Goal: Task Accomplishment & Management: Manage account settings

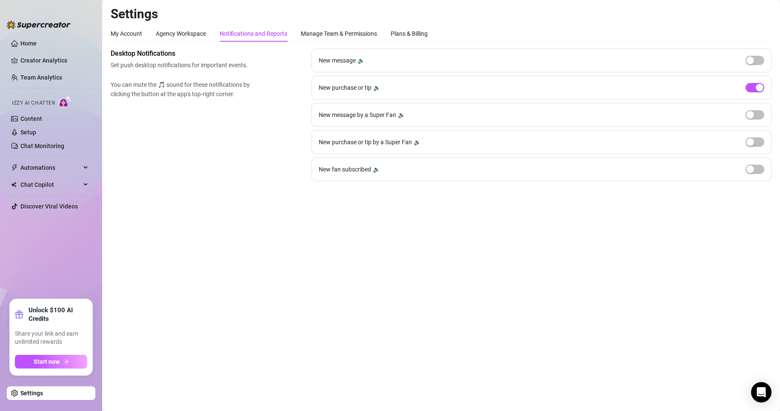
click at [36, 132] on link "Setup" at bounding box center [28, 132] width 16 height 7
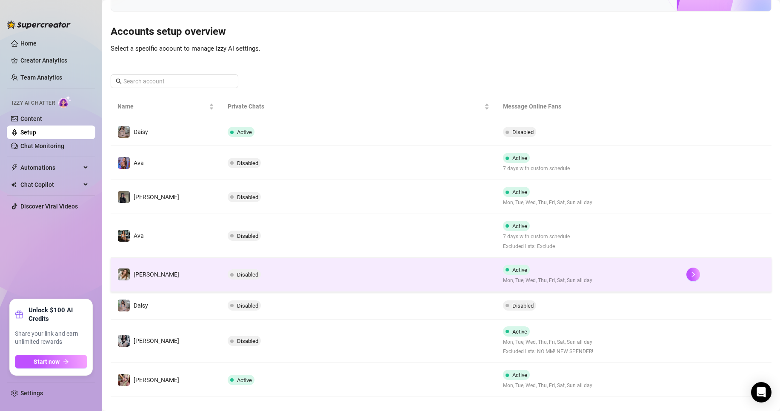
scroll to position [80, 0]
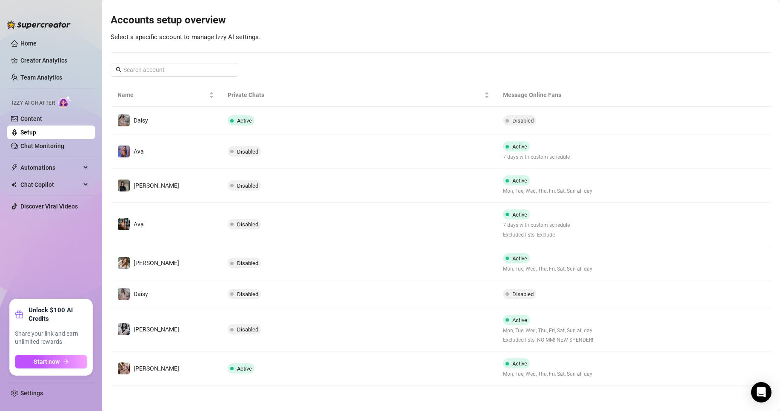
drag, startPoint x: 385, startPoint y: 370, endPoint x: 392, endPoint y: 368, distance: 7.4
click at [385, 369] on td "Active" at bounding box center [358, 369] width 275 height 34
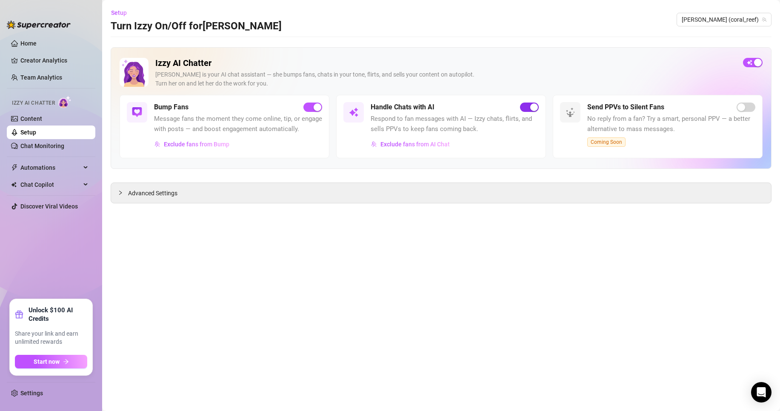
click at [526, 107] on span "button" at bounding box center [529, 107] width 19 height 9
click at [38, 81] on link "Team Analytics" at bounding box center [41, 77] width 42 height 7
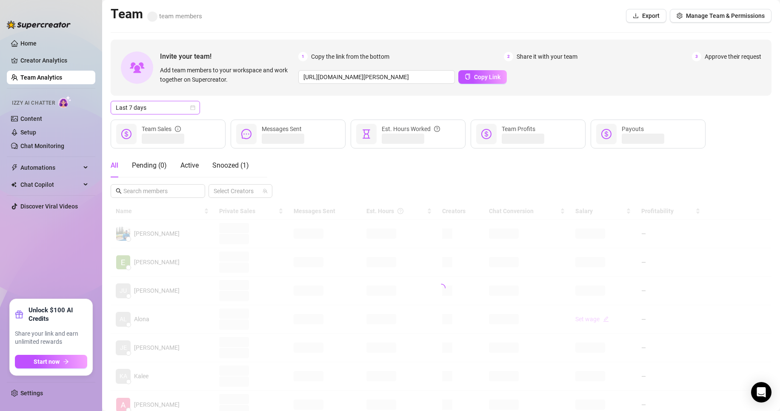
click at [180, 109] on span "Last 7 days" at bounding box center [155, 107] width 79 height 13
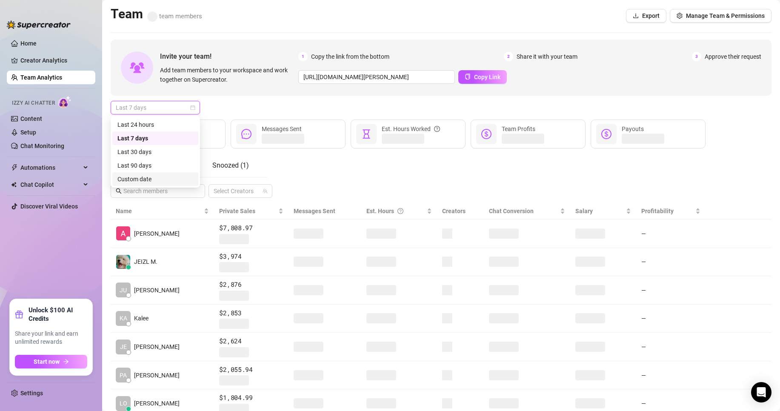
click at [174, 180] on div "Custom date" at bounding box center [155, 179] width 76 height 9
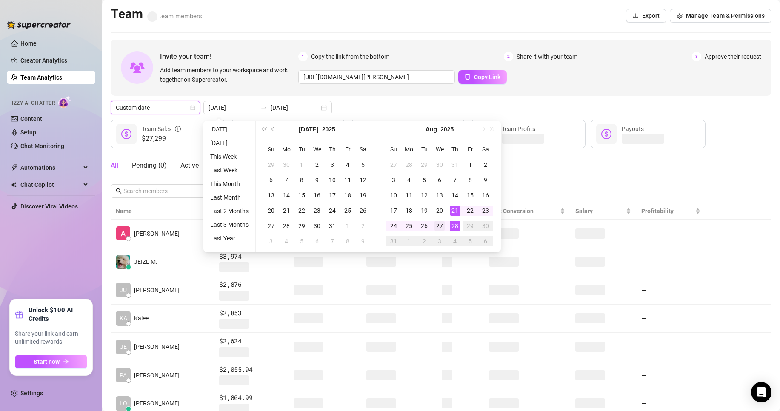
type input "[DATE]"
click at [440, 228] on div "27" at bounding box center [440, 226] width 10 height 10
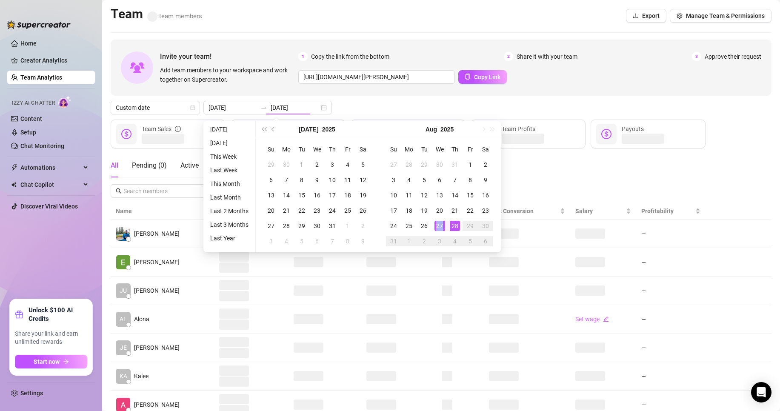
type input "[DATE]"
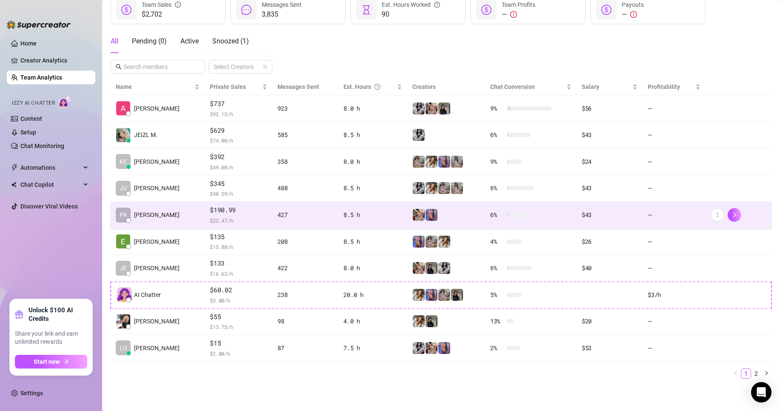
scroll to position [124, 0]
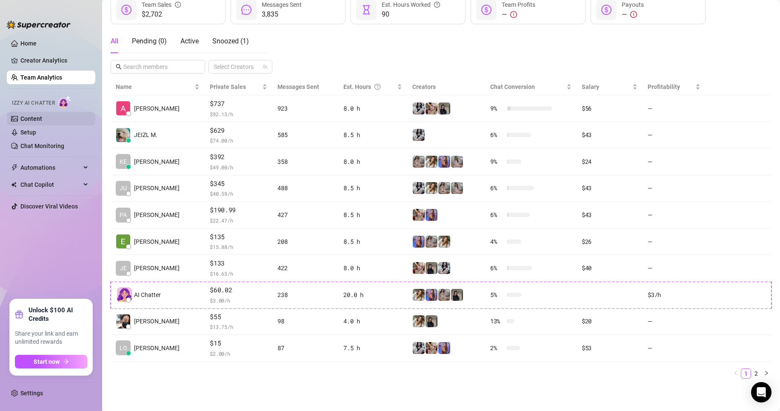
click at [34, 122] on link "Content" at bounding box center [31, 118] width 22 height 7
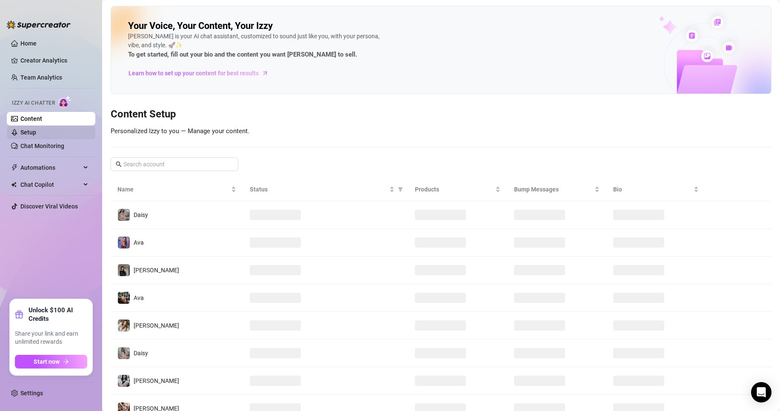
click at [36, 134] on link "Setup" at bounding box center [28, 132] width 16 height 7
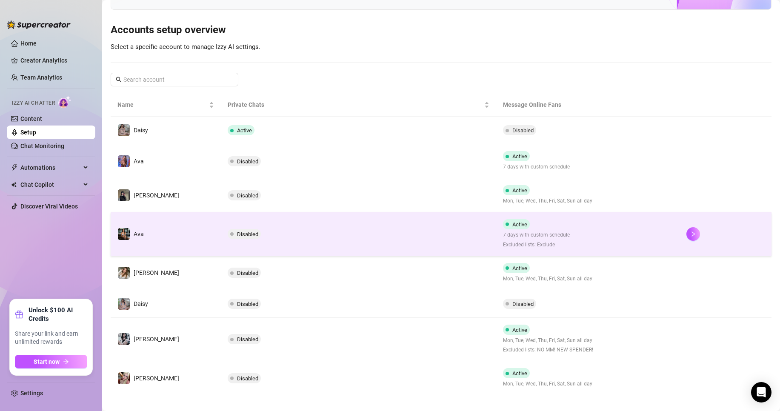
scroll to position [80, 0]
